Goal: Task Accomplishment & Management: Use online tool/utility

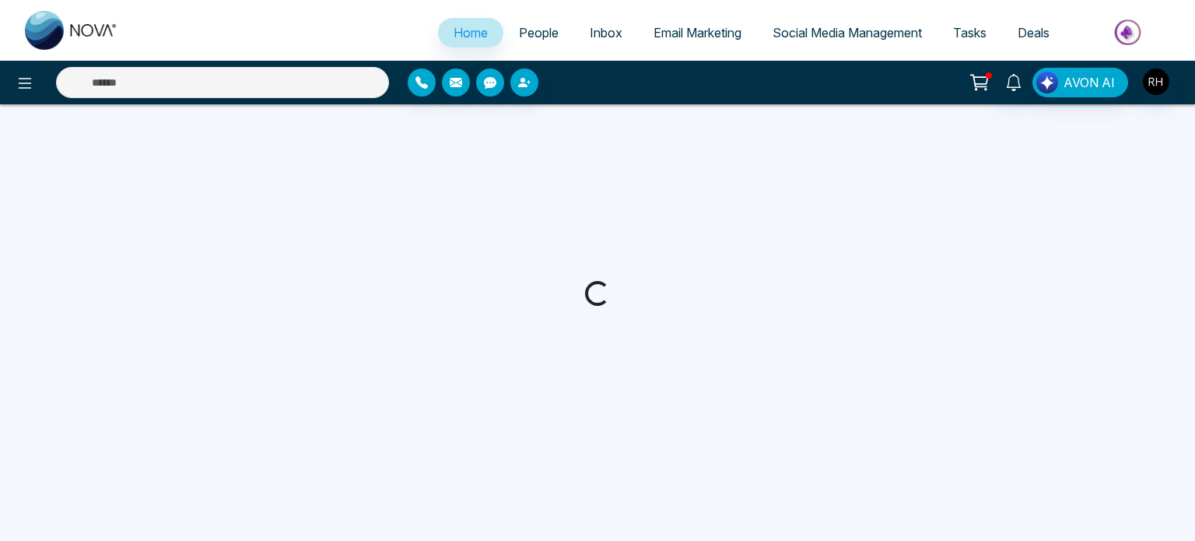
select select "*"
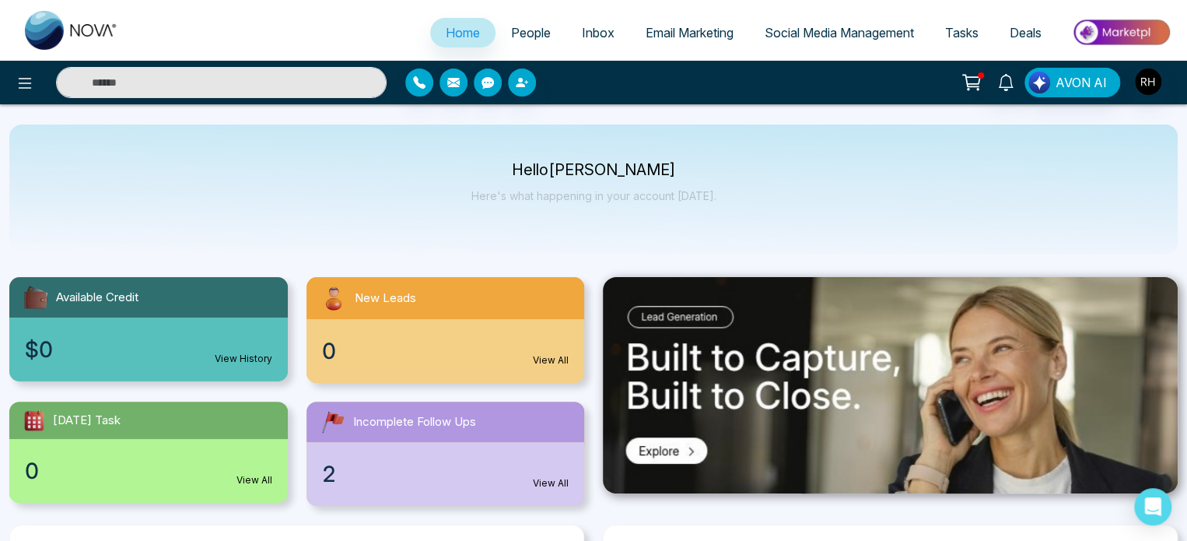
click at [647, 29] on span "Email Marketing" at bounding box center [690, 33] width 88 height 16
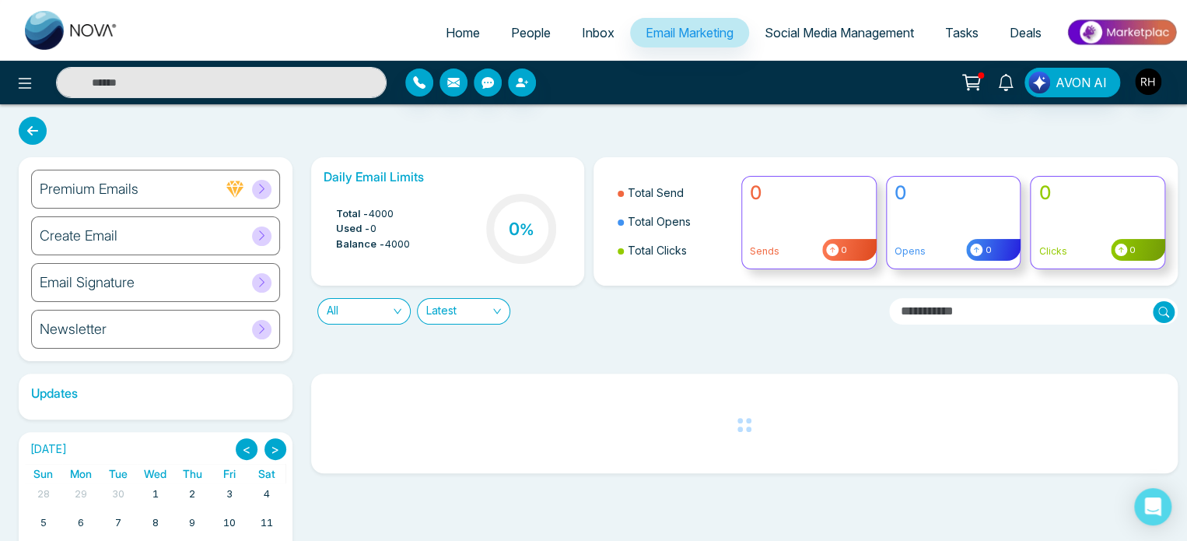
click at [193, 237] on div "Create Email" at bounding box center [155, 235] width 249 height 39
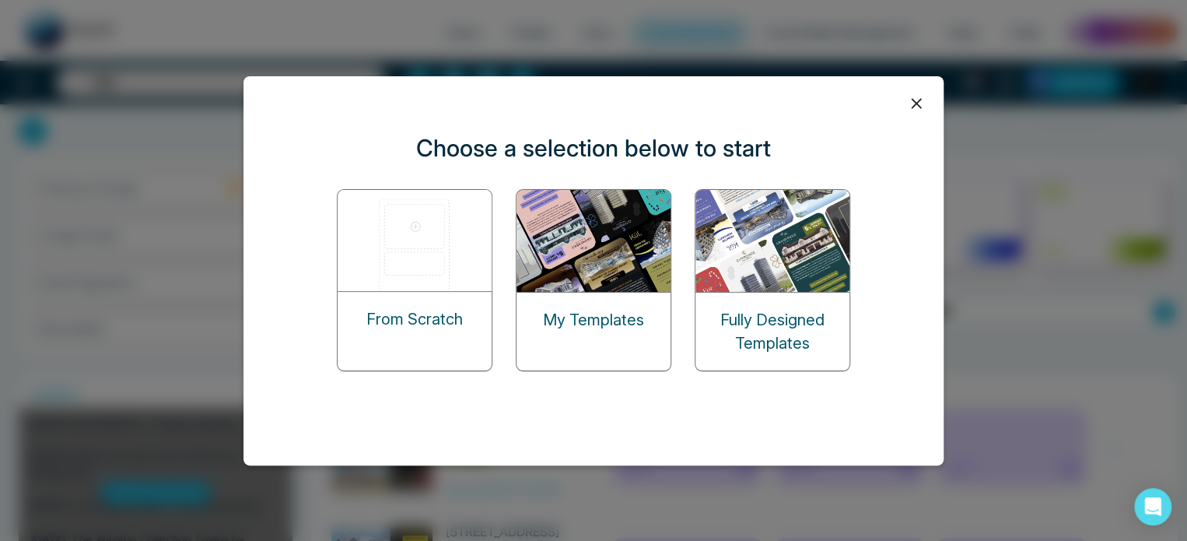
click at [411, 271] on img at bounding box center [416, 240] width 156 height 101
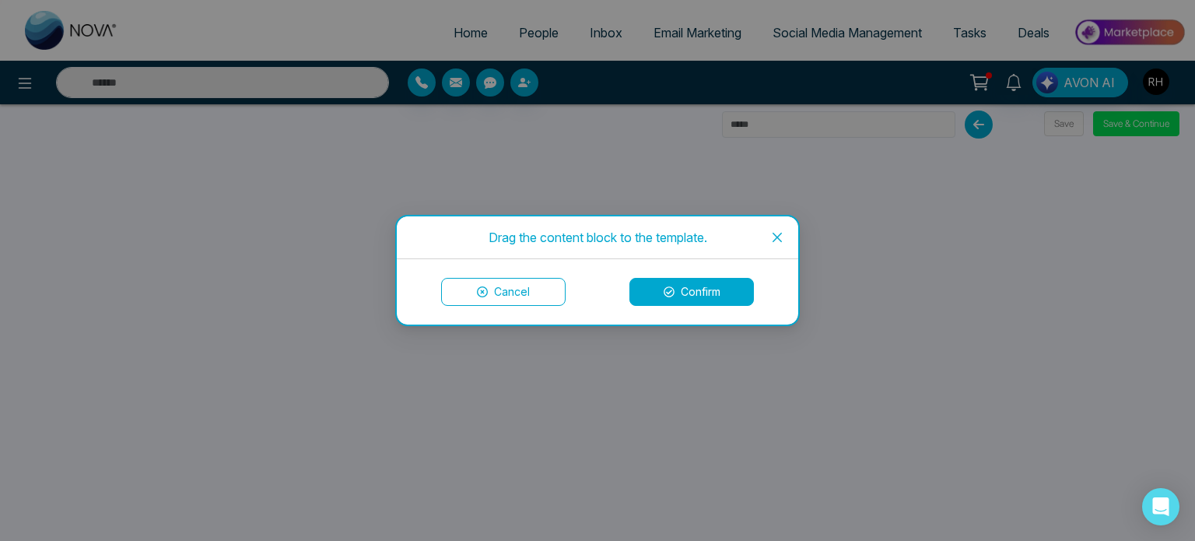
click at [670, 292] on icon at bounding box center [669, 291] width 11 height 11
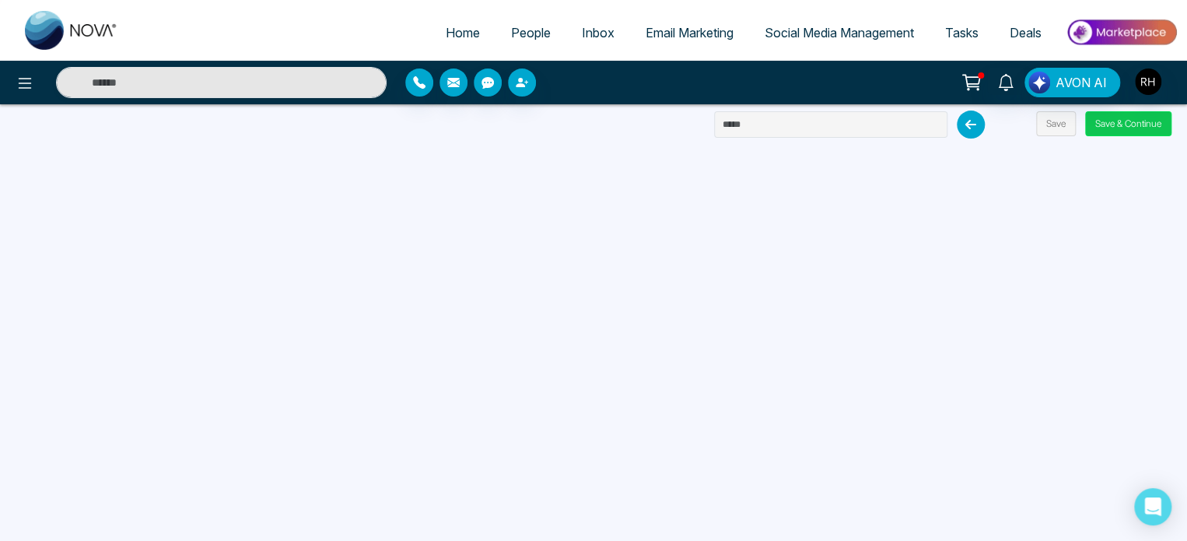
click at [1153, 127] on button "Save & Continue" at bounding box center [1129, 123] width 86 height 25
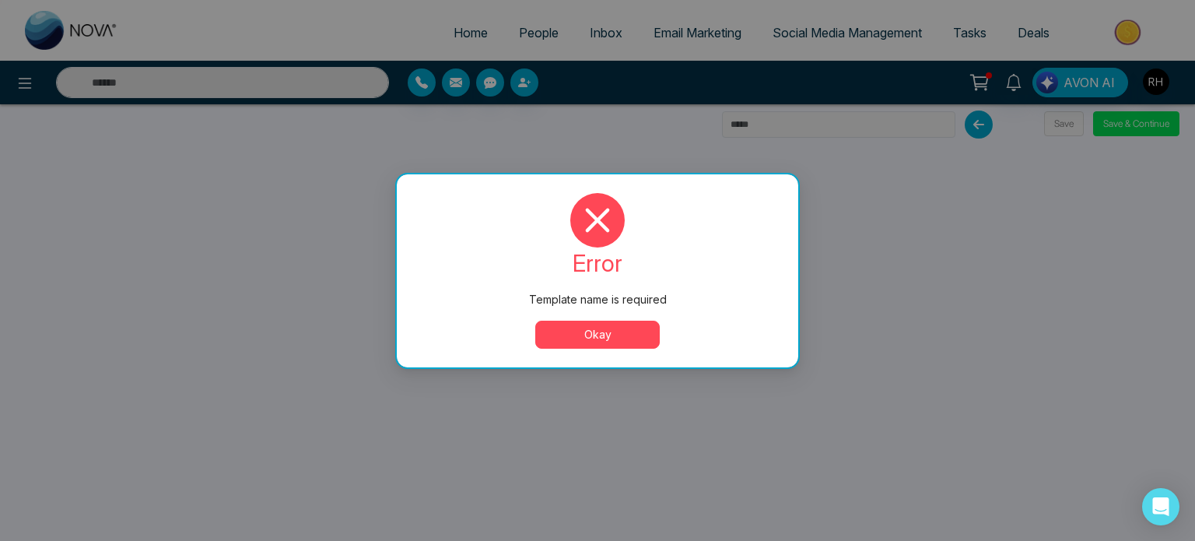
click at [655, 330] on button "Okay" at bounding box center [597, 335] width 125 height 28
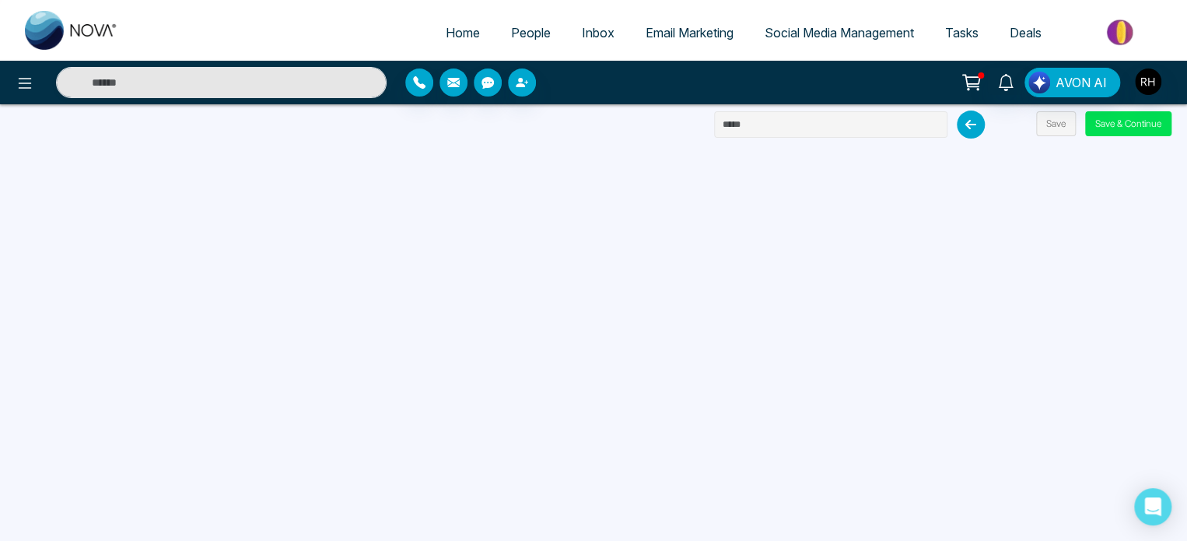
click at [791, 123] on input "text" at bounding box center [830, 124] width 233 height 26
type input "**********"
click at [1116, 131] on button "Save & Continue" at bounding box center [1129, 123] width 86 height 25
click at [1118, 127] on button "Save & Continue" at bounding box center [1129, 123] width 86 height 25
click at [1124, 124] on button "Save & Continue" at bounding box center [1129, 123] width 86 height 25
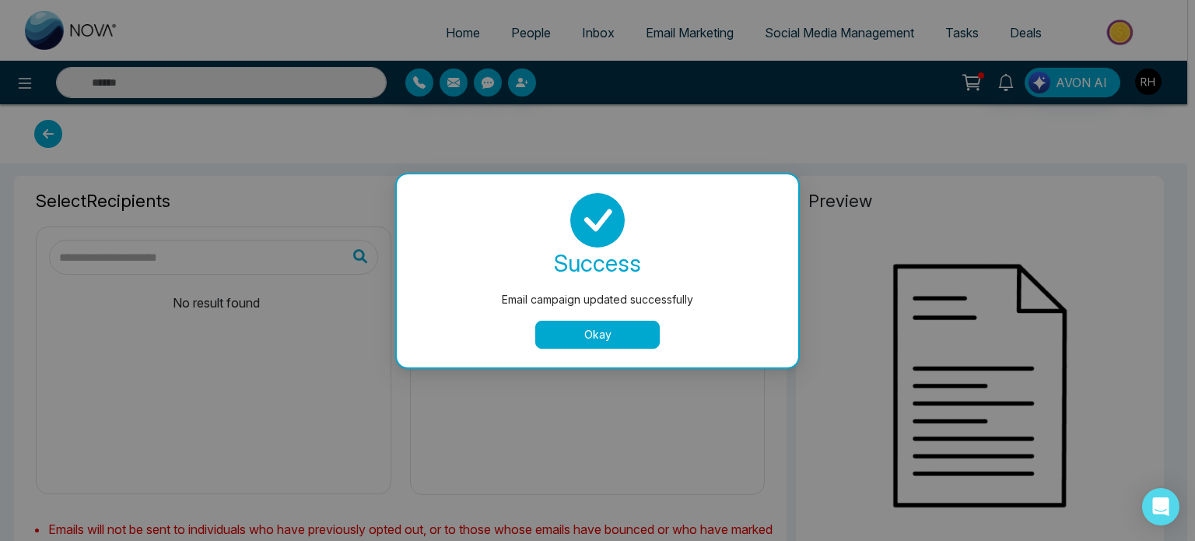
type input "**********"
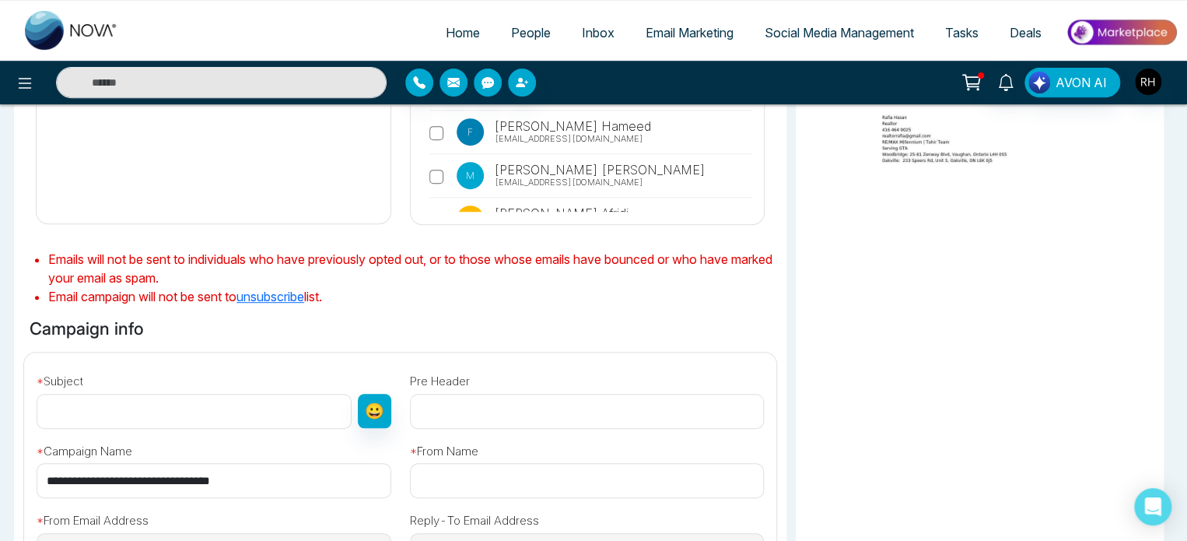
scroll to position [340, 0]
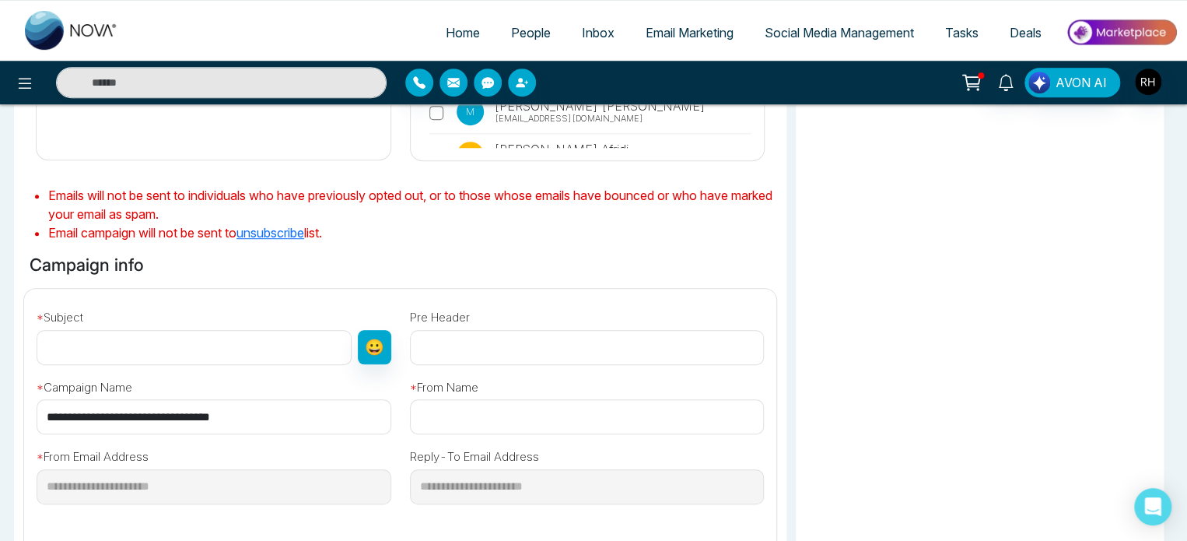
click at [198, 343] on input "text" at bounding box center [194, 347] width 315 height 35
type input "**********"
click at [486, 423] on input "text" at bounding box center [587, 416] width 355 height 35
type input "**********"
click at [537, 346] on input "text" at bounding box center [587, 347] width 355 height 35
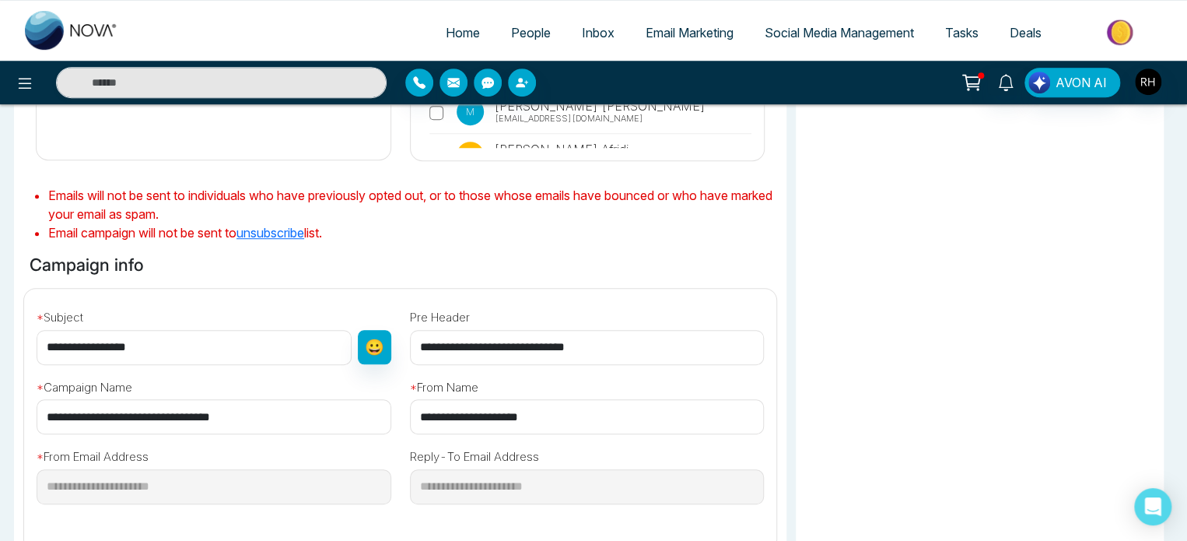
scroll to position [0, 0]
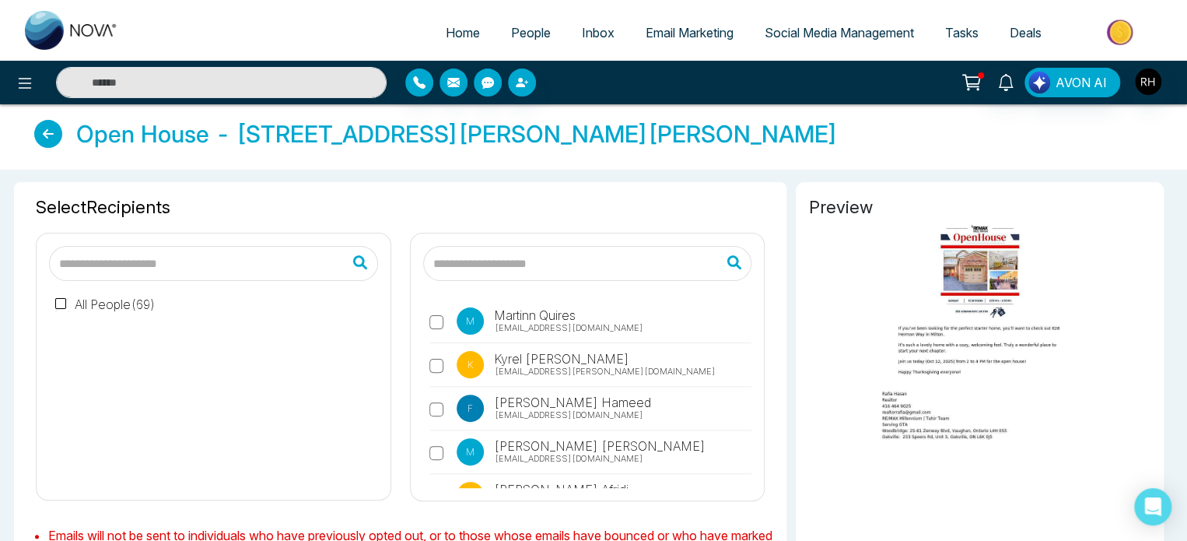
type input "**********"
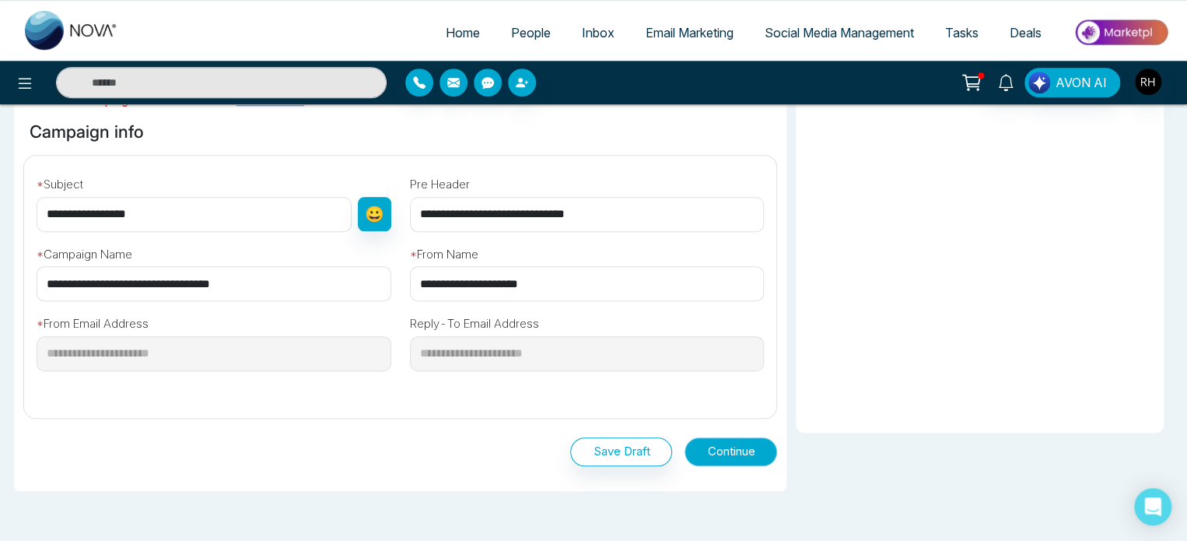
click at [721, 442] on button "Continue" at bounding box center [731, 451] width 93 height 29
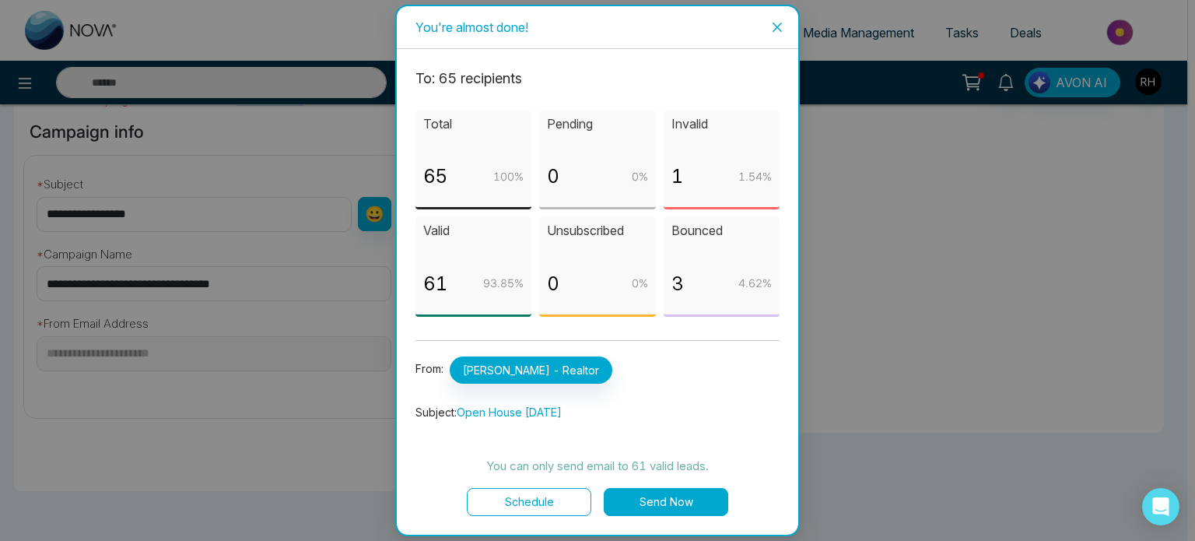
click at [687, 509] on button "Send Now" at bounding box center [666, 502] width 125 height 28
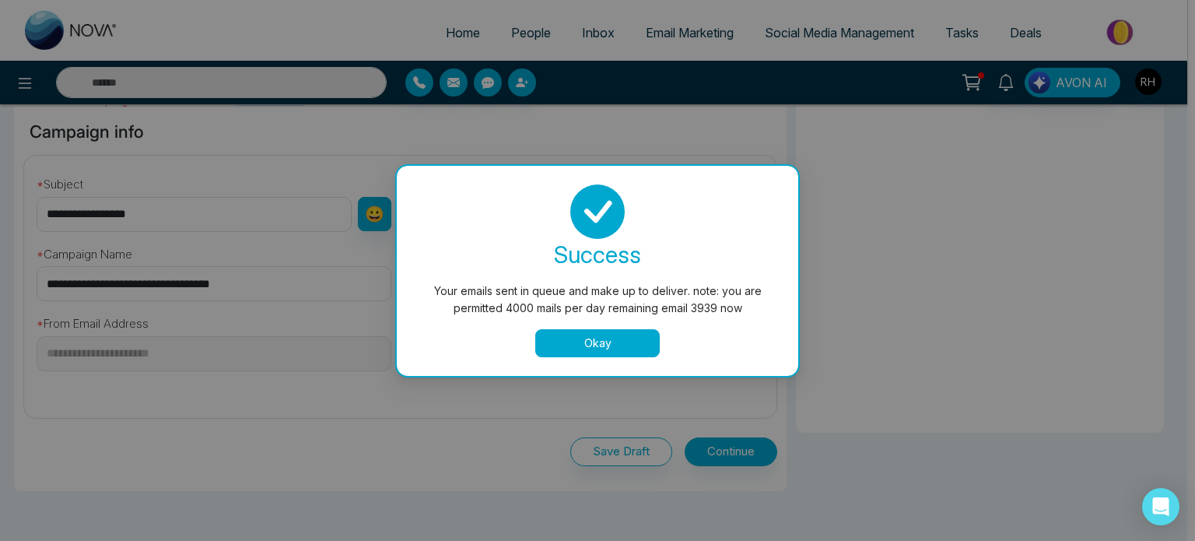
click at [611, 347] on button "Okay" at bounding box center [597, 343] width 125 height 28
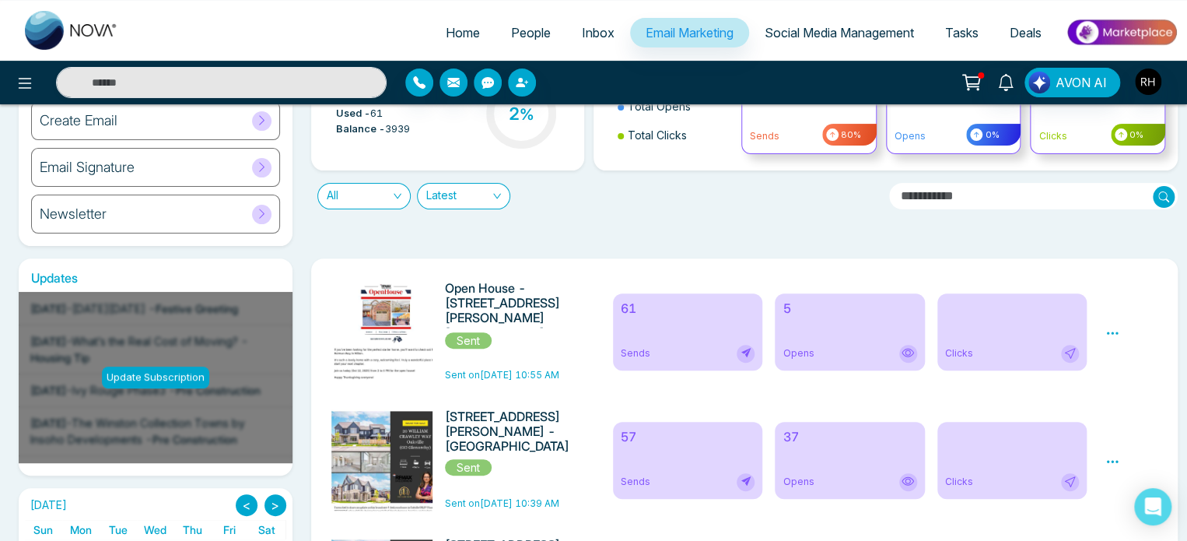
scroll to position [125, 0]
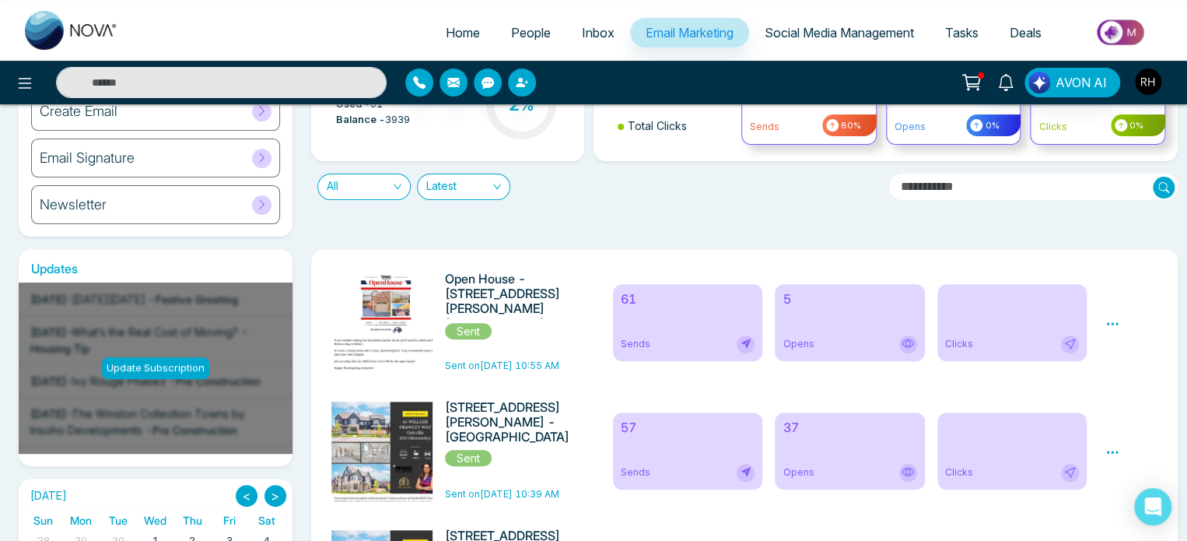
click at [799, 340] on span "Opens" at bounding box center [798, 344] width 31 height 14
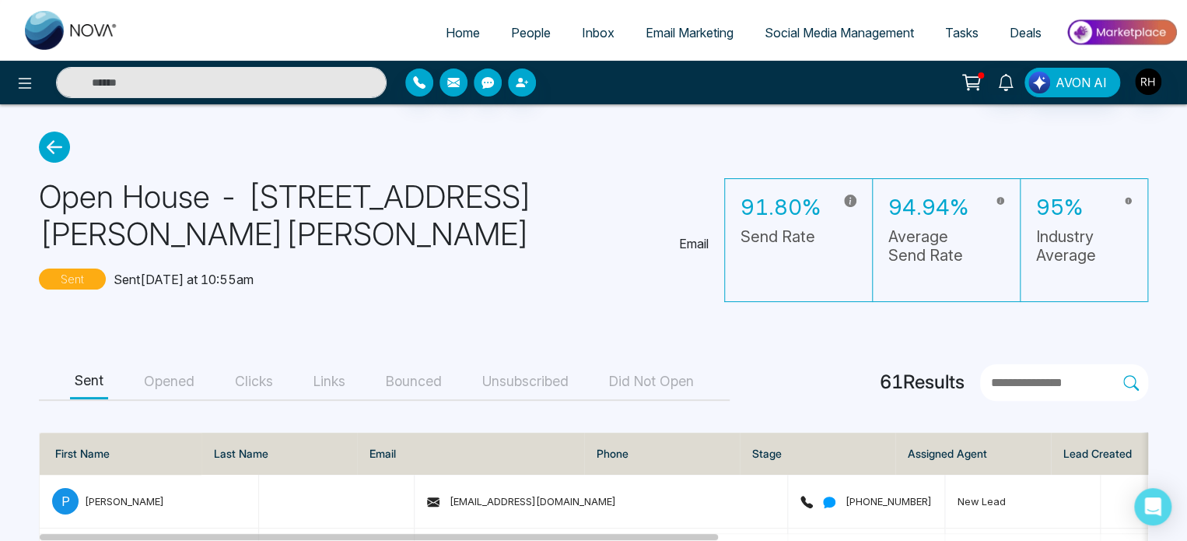
click at [184, 376] on button "Opened" at bounding box center [169, 381] width 60 height 35
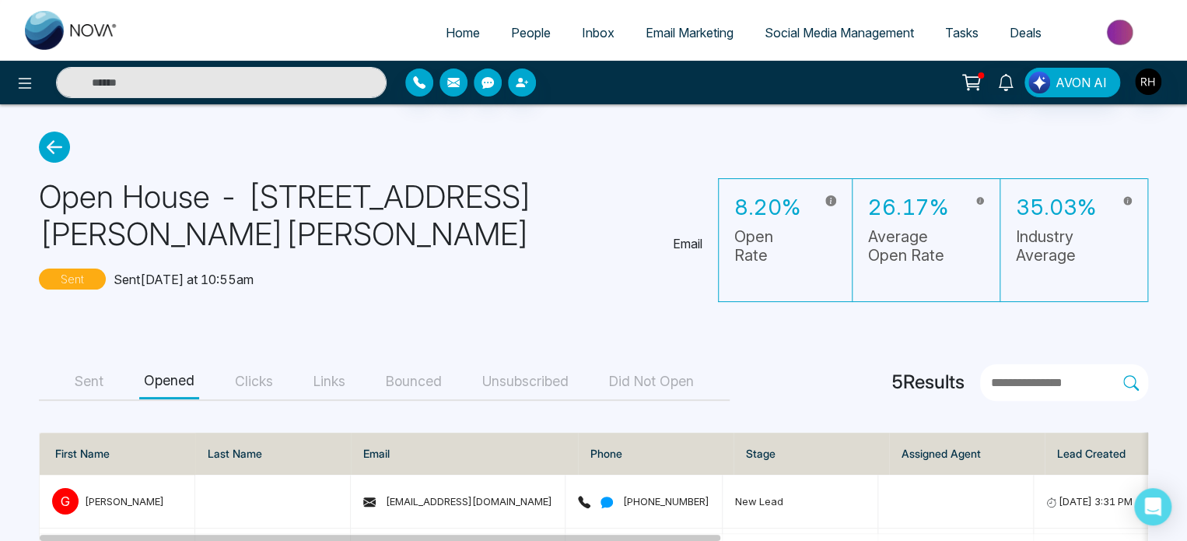
click at [258, 391] on button "Clicks" at bounding box center [253, 381] width 47 height 35
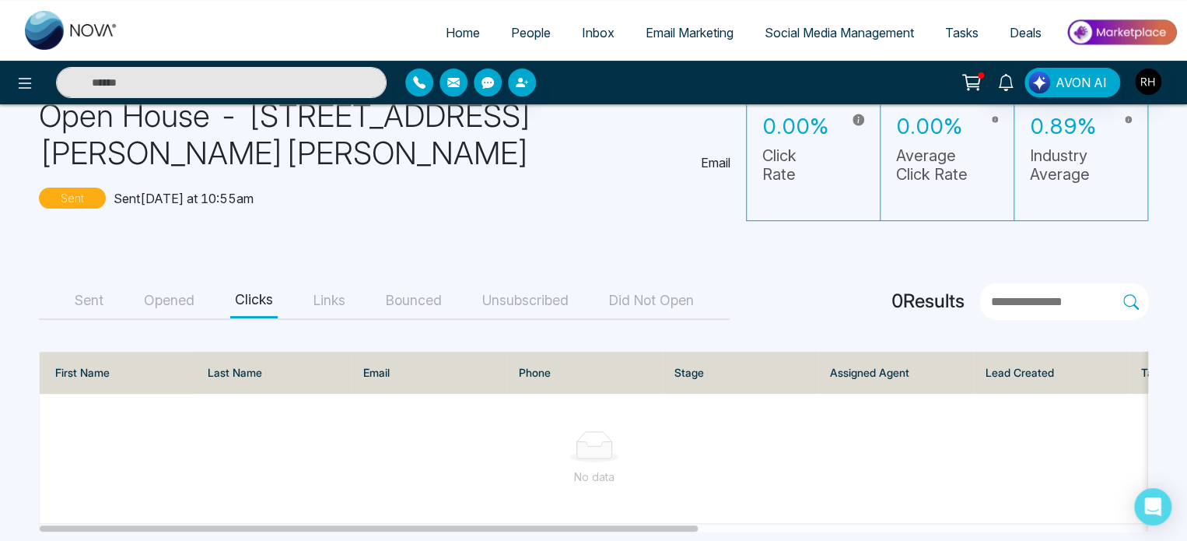
scroll to position [97, 0]
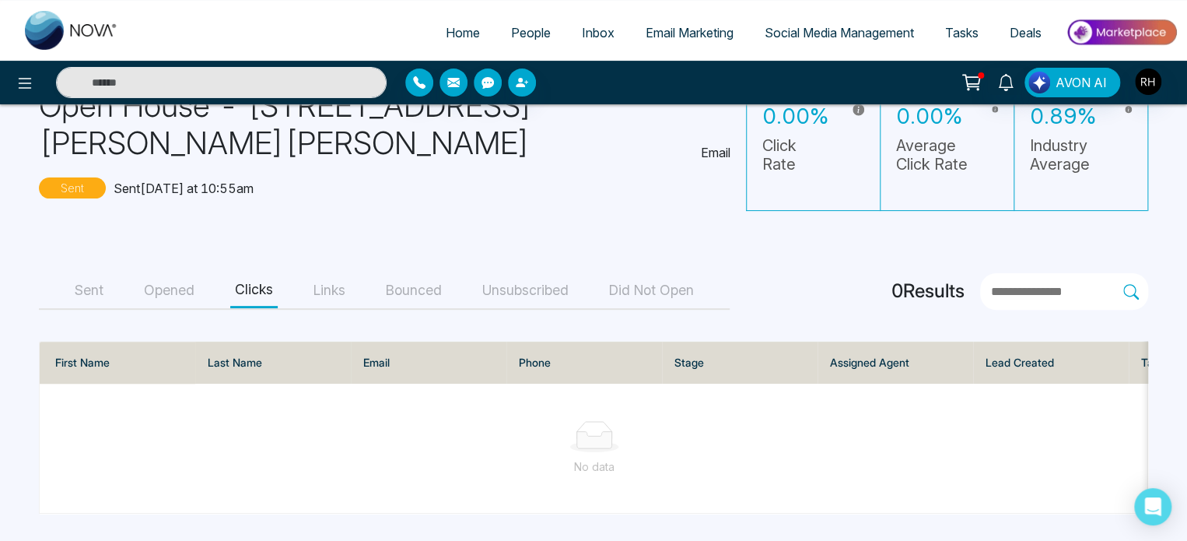
click at [402, 274] on button "Bounced" at bounding box center [413, 290] width 65 height 35
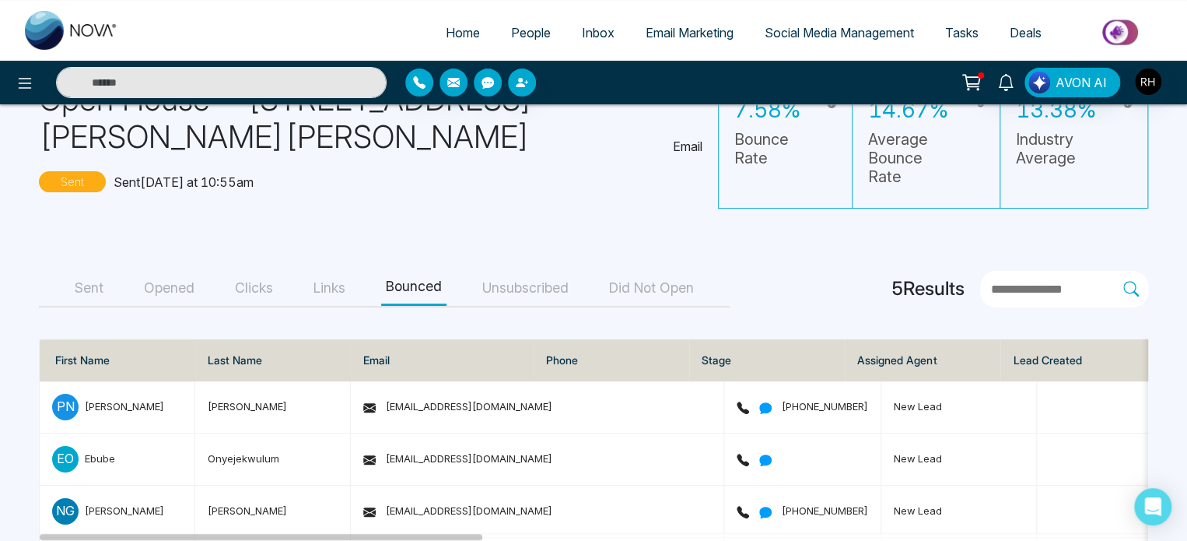
scroll to position [227, 0]
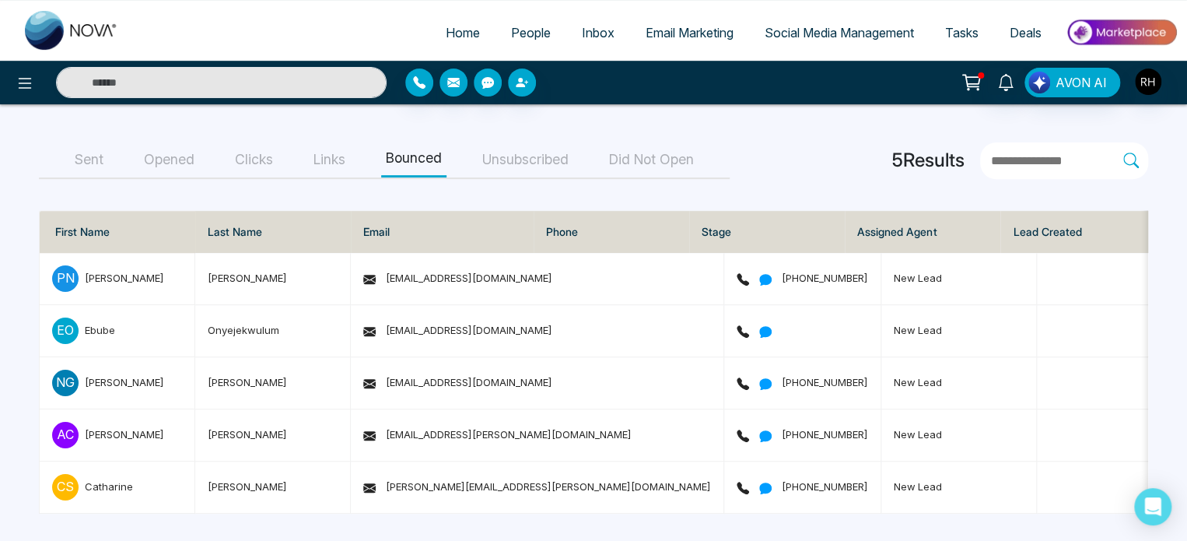
click at [495, 165] on button "Unsubscribed" at bounding box center [526, 159] width 96 height 35
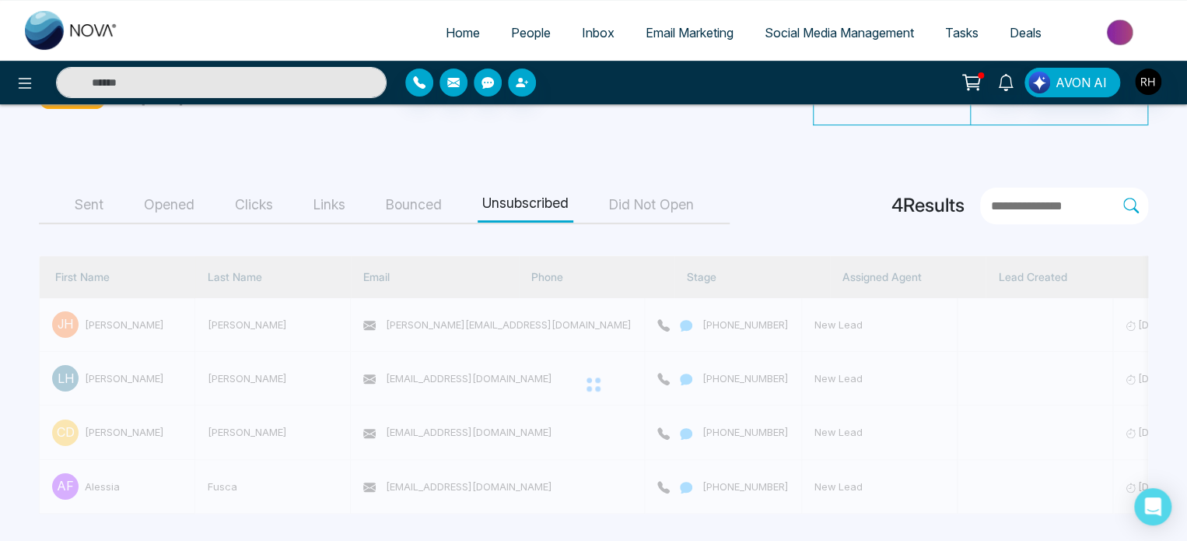
scroll to position [149, 0]
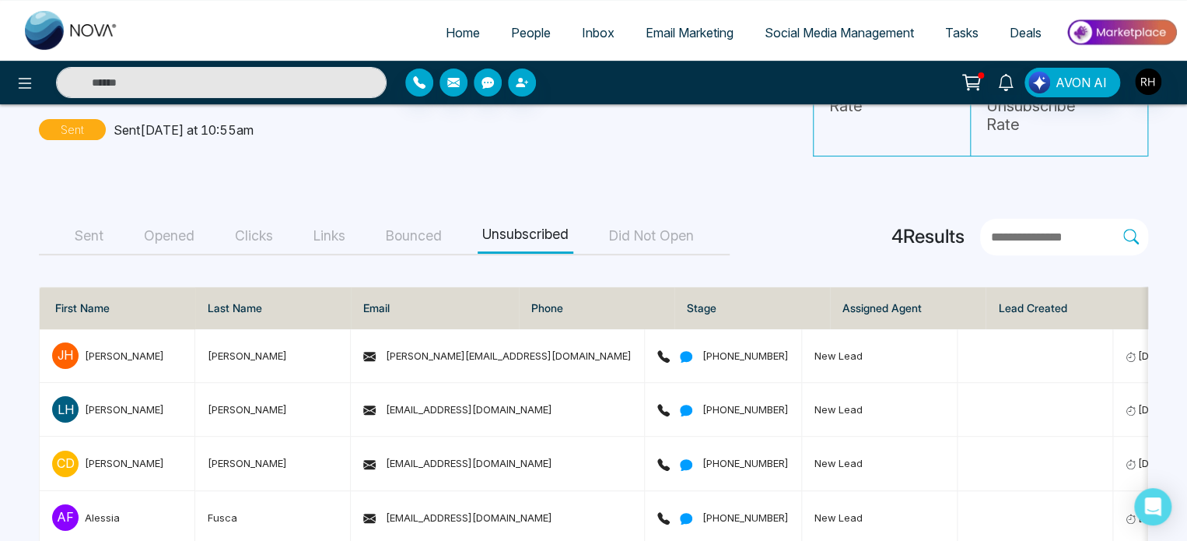
click at [652, 219] on button "Did Not Open" at bounding box center [652, 236] width 94 height 35
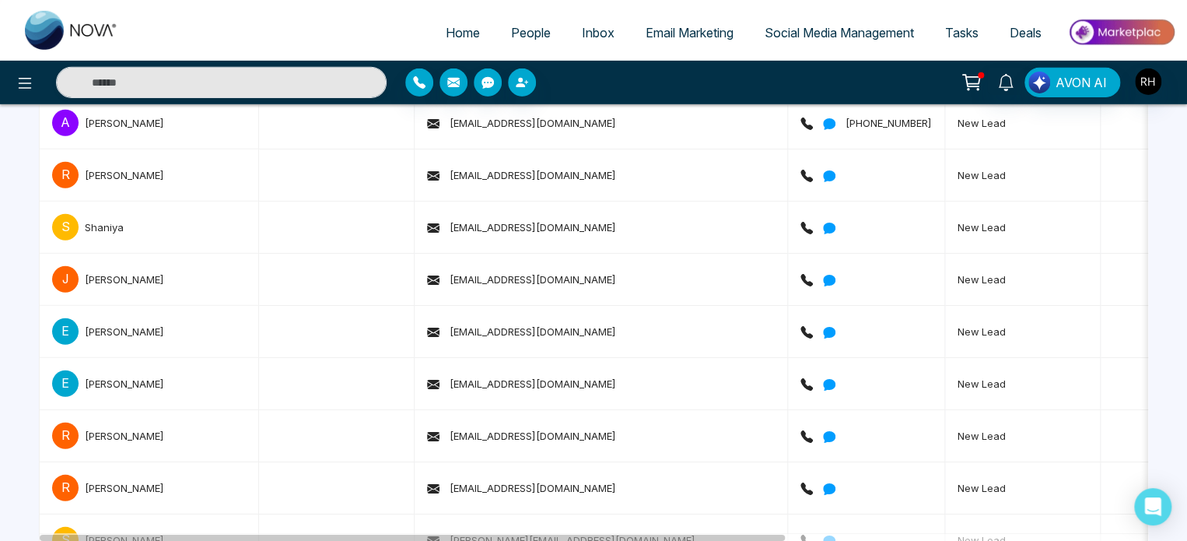
scroll to position [2845, 0]
